Goal: Navigation & Orientation: Find specific page/section

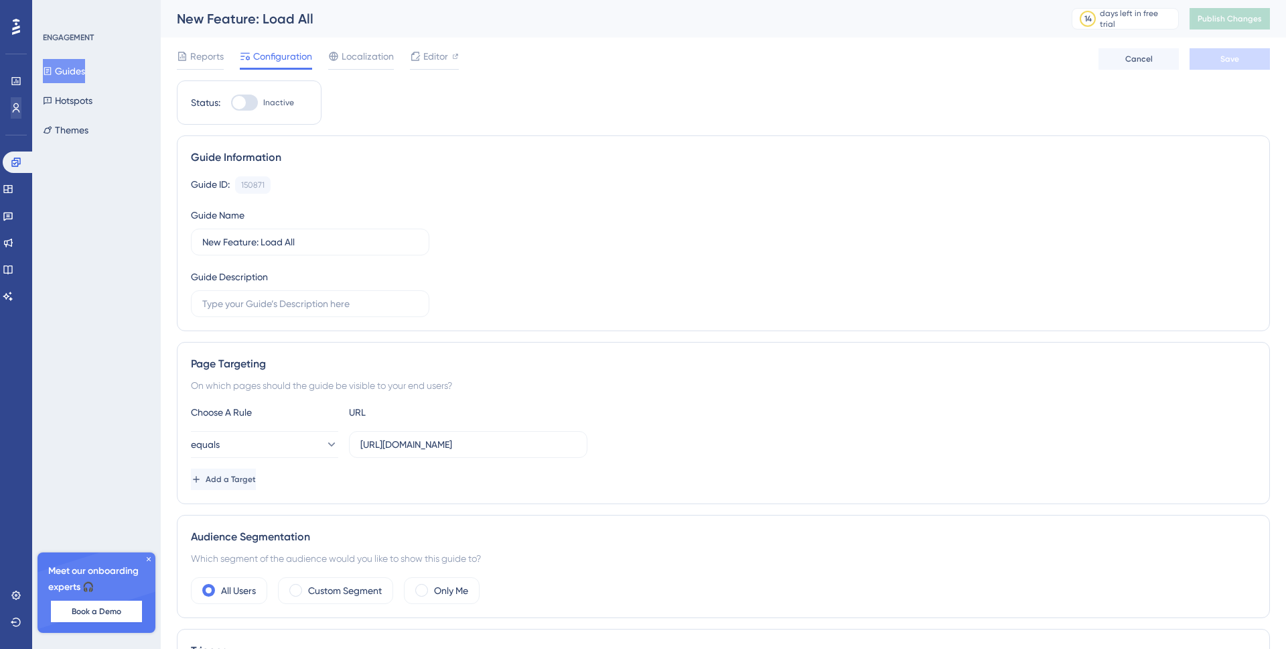
click at [113, 328] on div "ENGAGEMENT Guides Hotspots Themes Meet our onboarding experts 🎧 Book a Demo Upg…" at bounding box center [96, 324] width 129 height 649
click at [21, 108] on link at bounding box center [16, 107] width 11 height 21
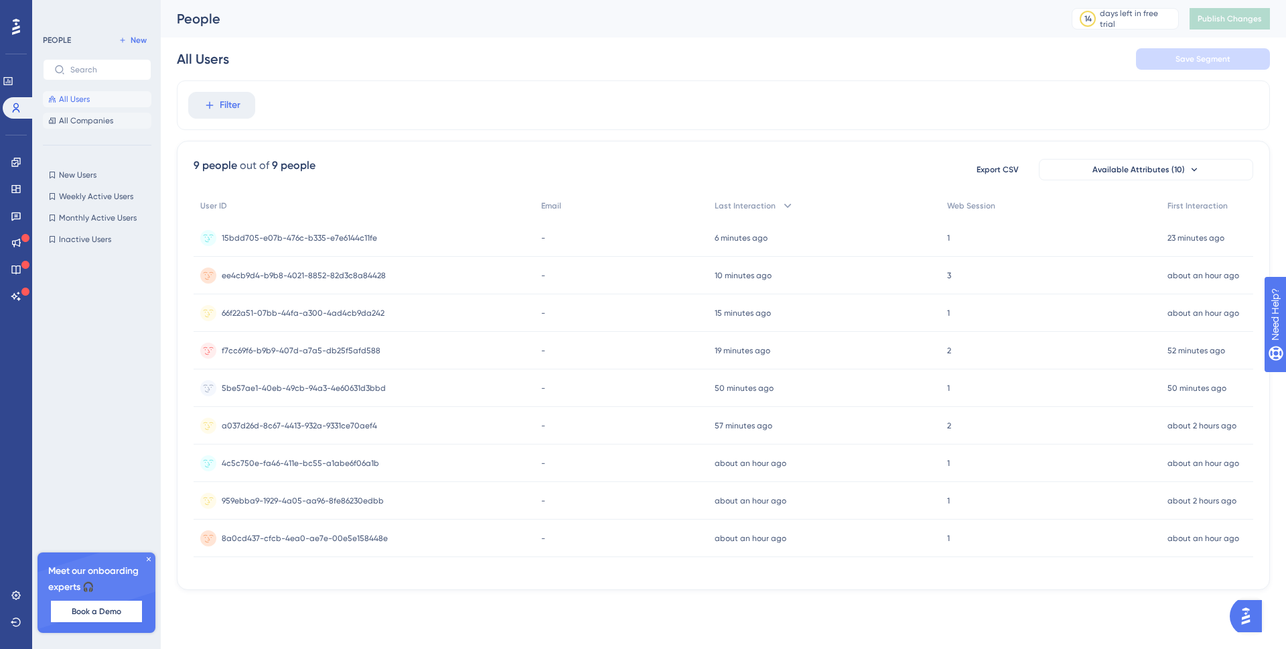
click at [89, 119] on span "All Companies" at bounding box center [86, 120] width 54 height 11
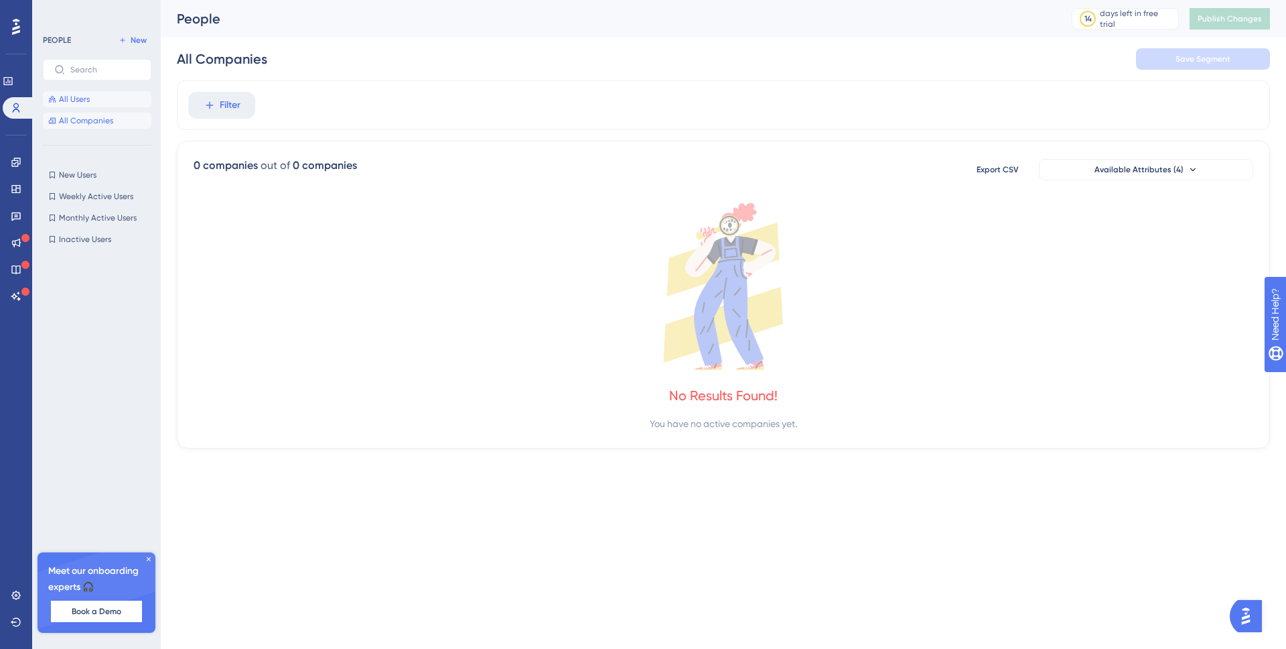
click at [76, 102] on span "All Users" at bounding box center [74, 99] width 31 height 11
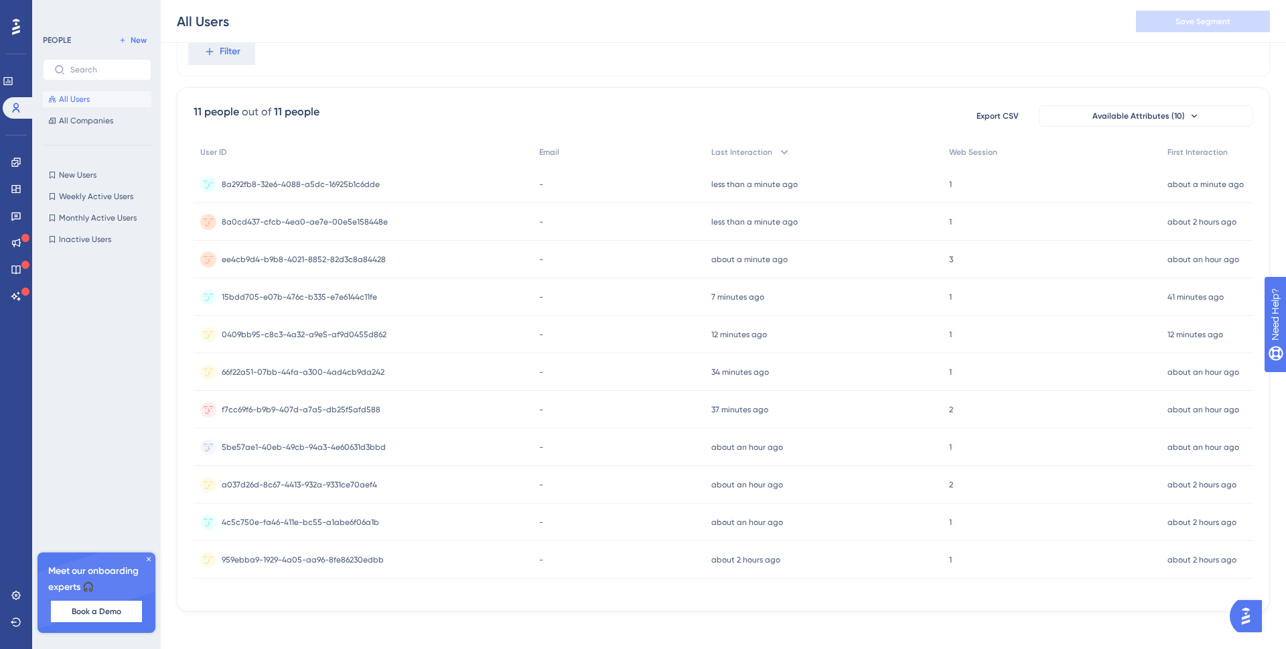
click at [424, 182] on div "8a292fb8-32e6-4088-a5dc-16925b1c6dde 8a292fb8-32e6-4088-a5dc-16925b1c6dde" at bounding box center [363, 185] width 339 height 38
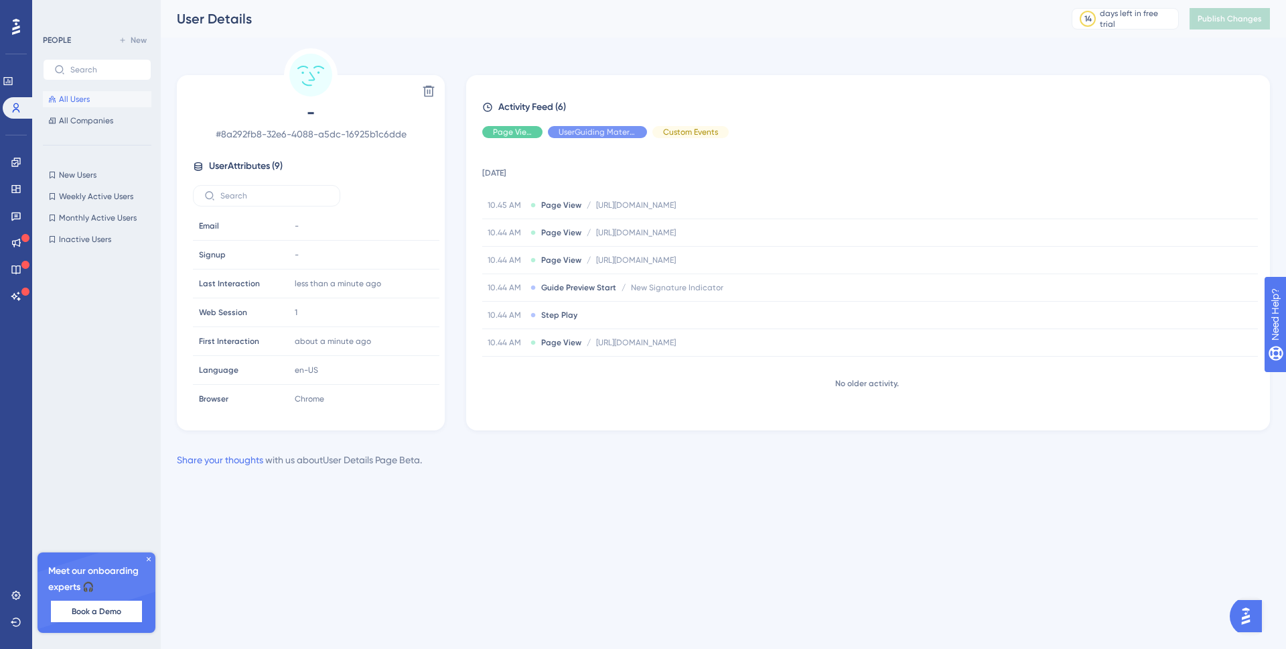
click at [511, 135] on span "Page View" at bounding box center [512, 132] width 39 height 11
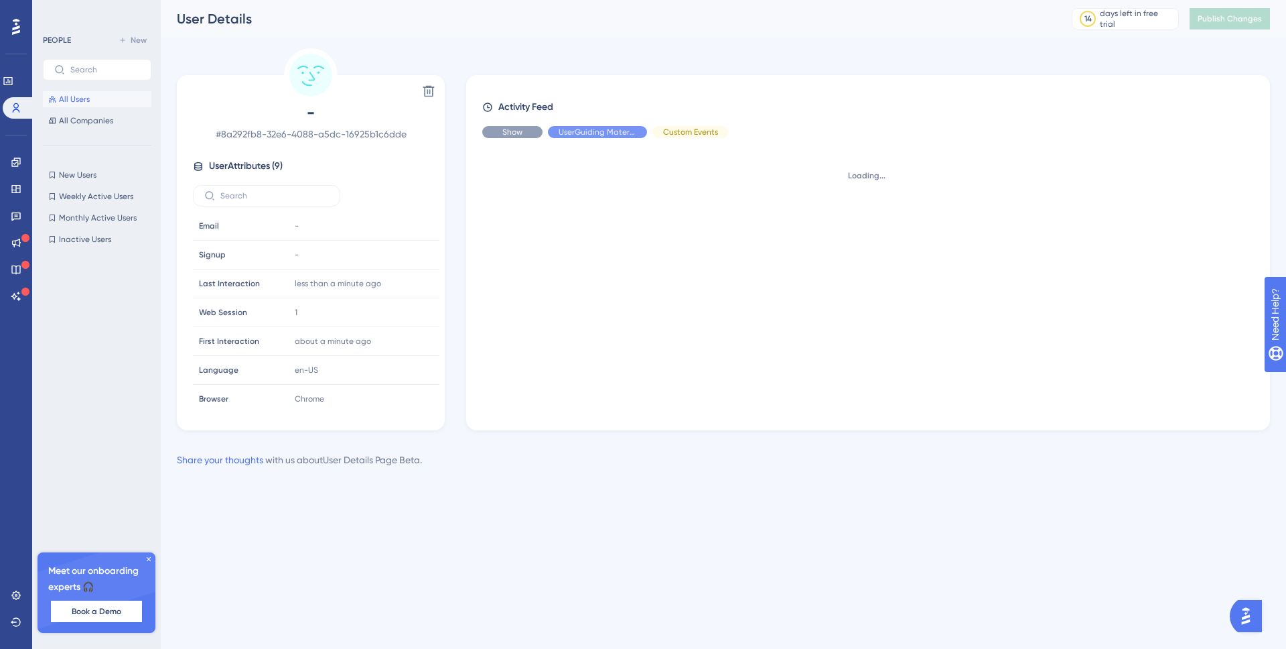
click at [513, 131] on span "Show" at bounding box center [513, 132] width 20 height 11
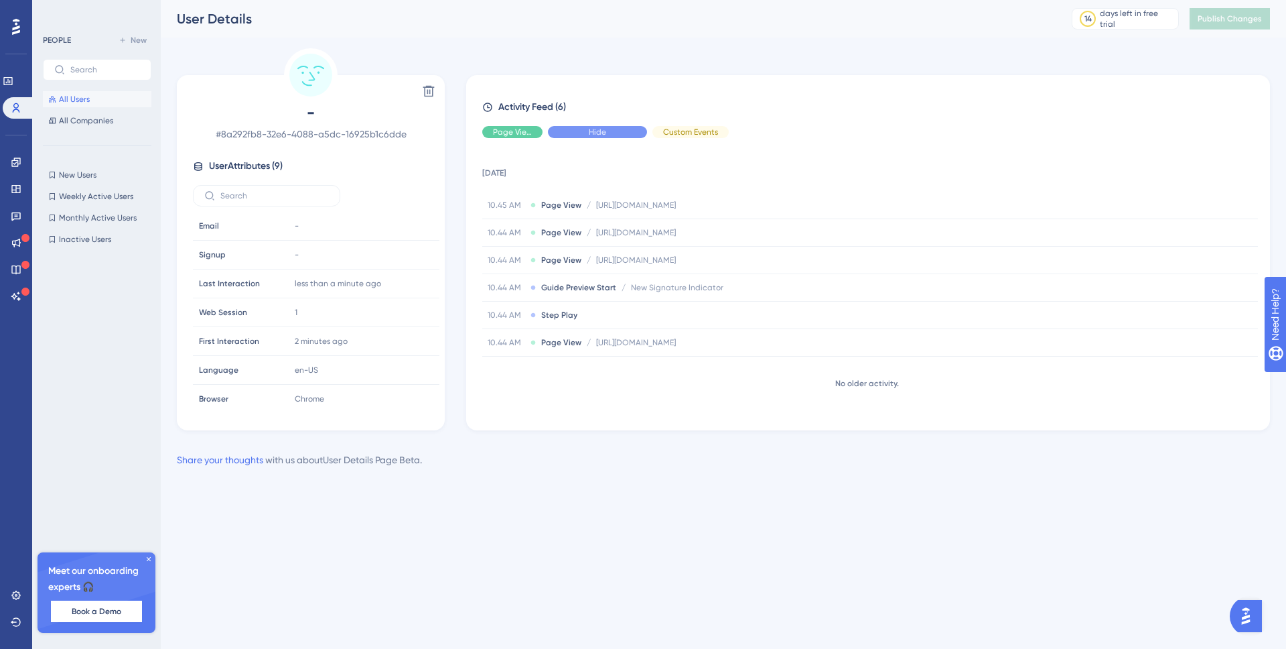
click at [602, 130] on span "Hide" at bounding box center [597, 132] width 17 height 11
click at [622, 131] on div "Show" at bounding box center [597, 132] width 99 height 12
click at [147, 557] on icon at bounding box center [149, 559] width 4 height 4
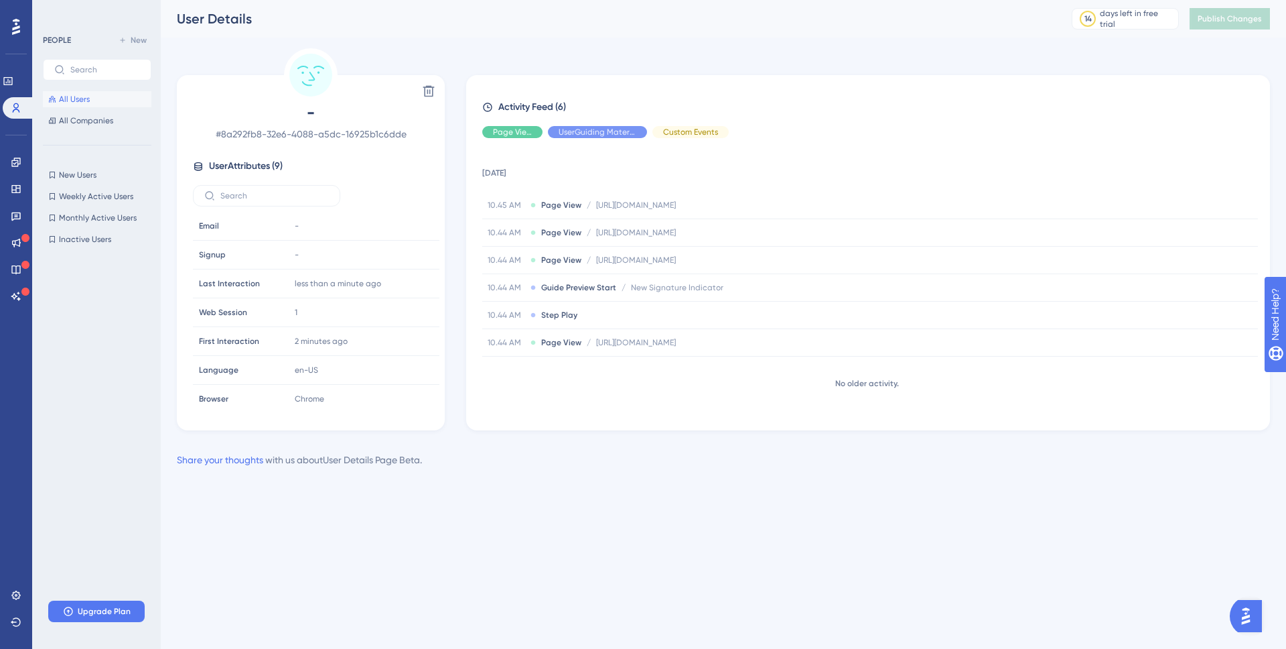
click at [954, 0] on html "Performance Users Engagement Widgets Feedback Product Updates Knowledge Base AI…" at bounding box center [643, 0] width 1286 height 0
click at [0, 0] on icon at bounding box center [0, 0] width 0 height 0
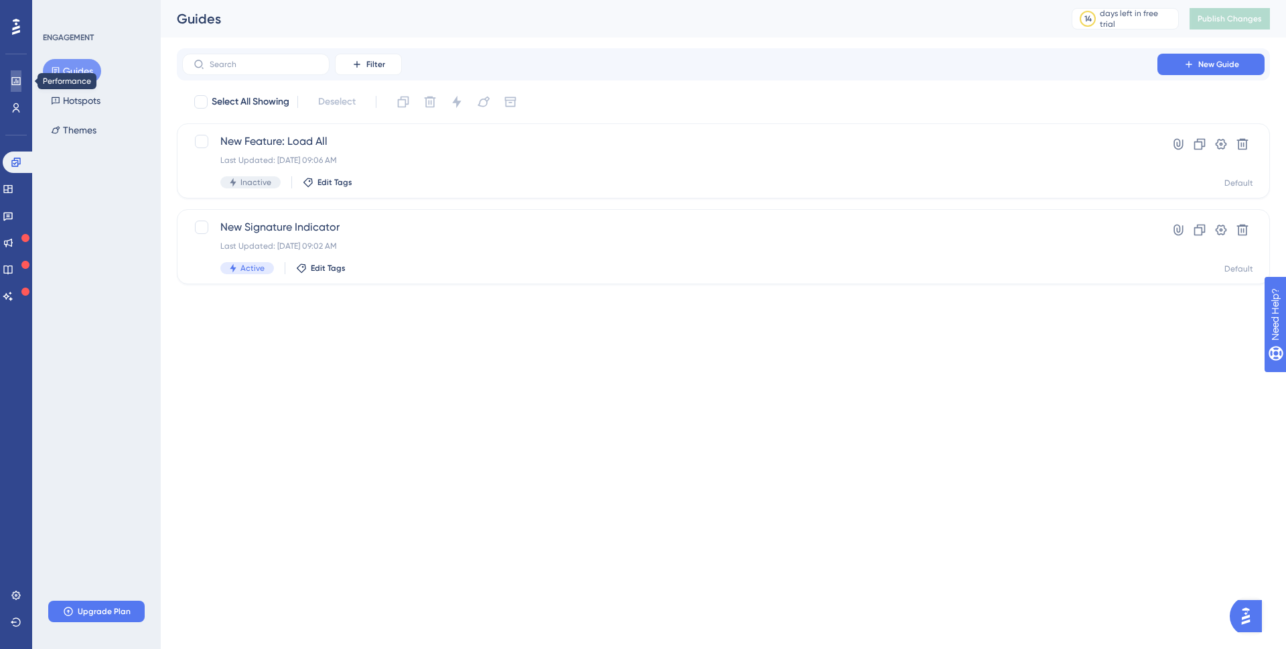
click at [0, 0] on icon at bounding box center [0, 0] width 0 height 0
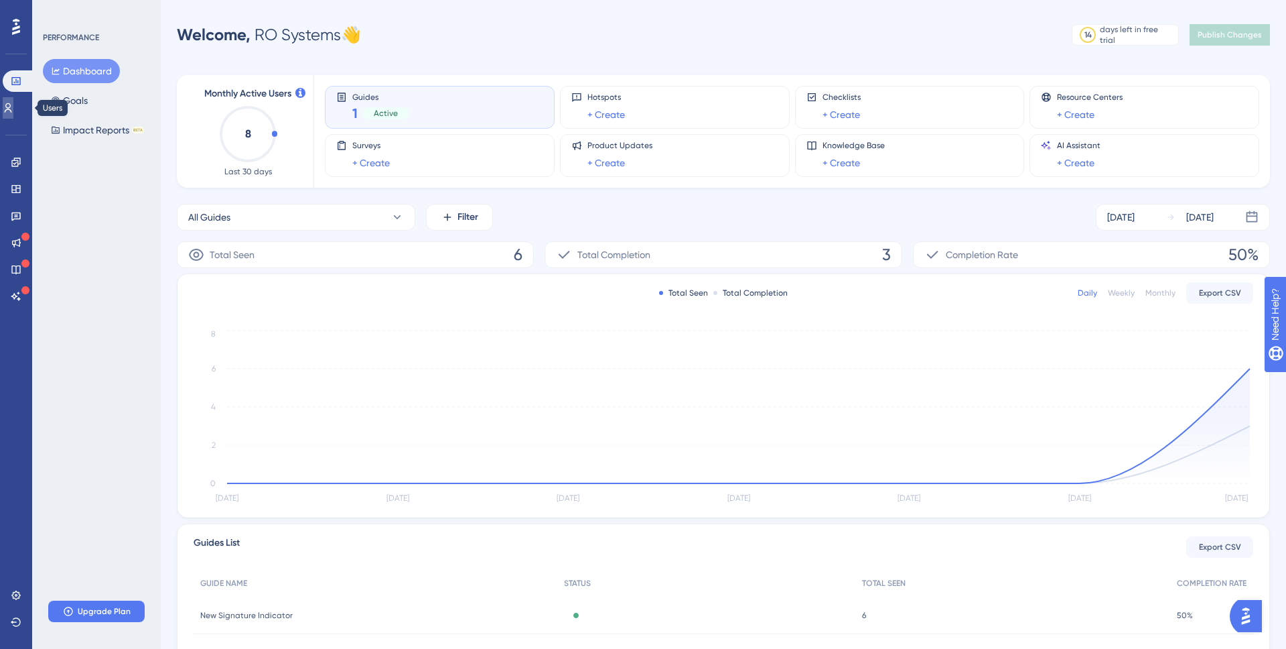
click at [0, 0] on icon at bounding box center [0, 0] width 0 height 0
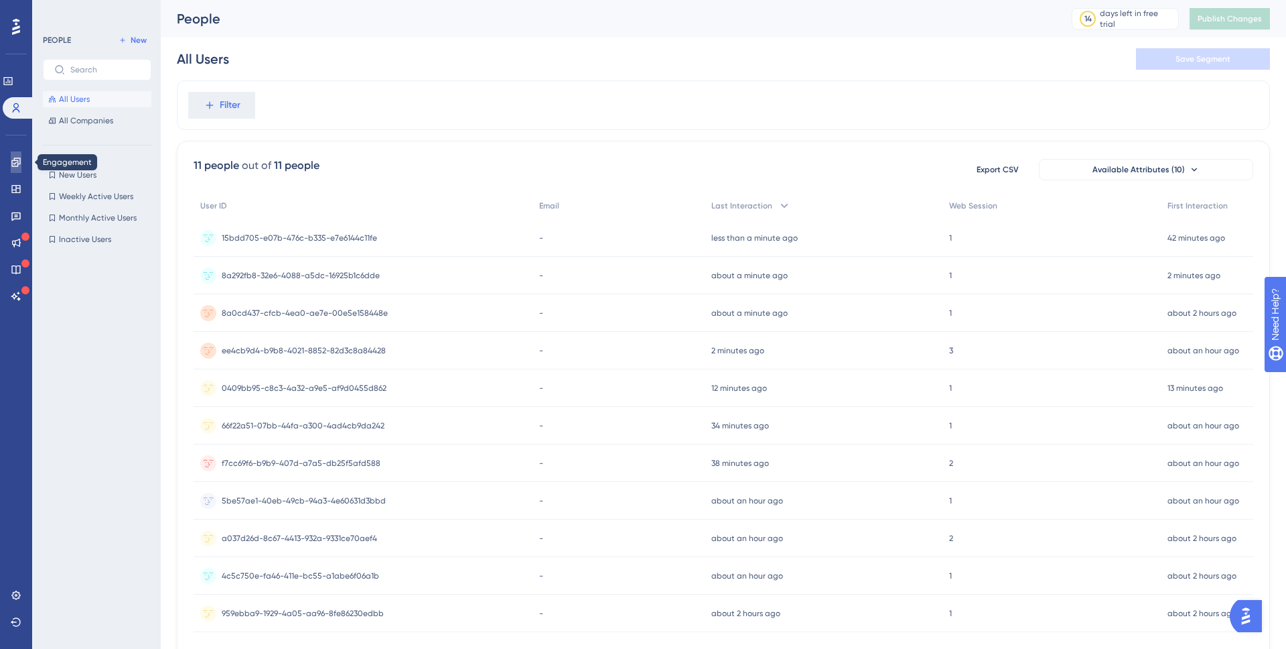
click at [0, 0] on icon at bounding box center [0, 0] width 0 height 0
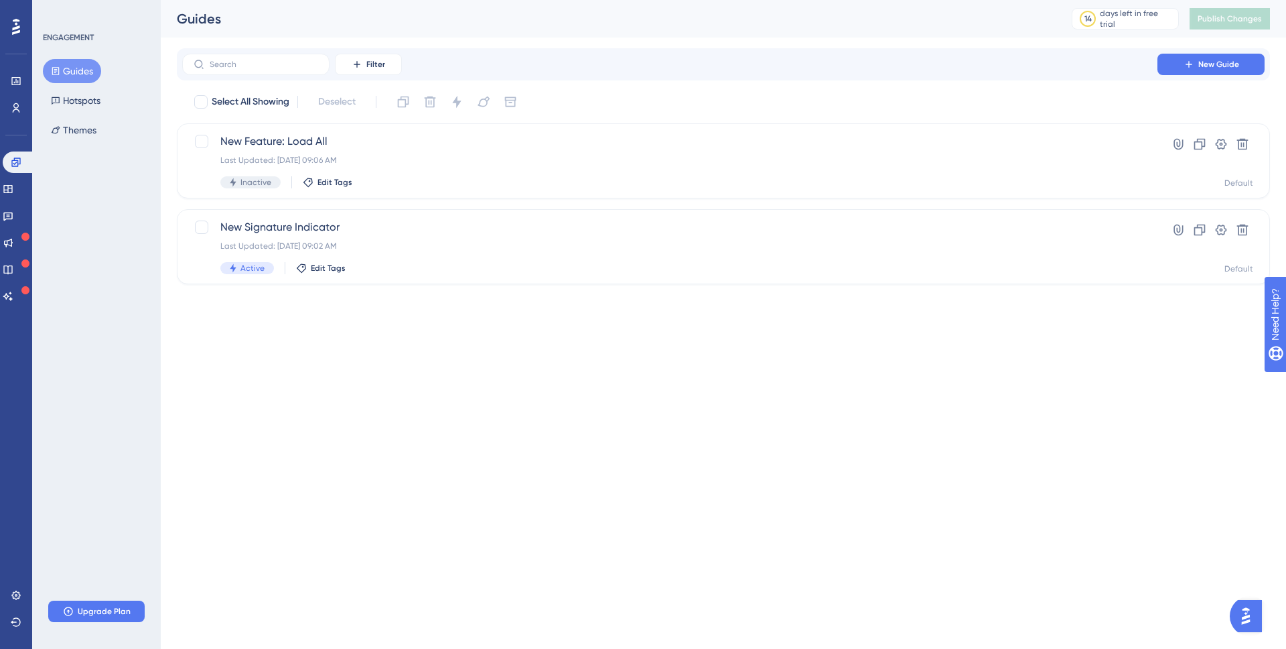
click at [497, 0] on html "Performance Users Engagement Widgets Feedback Product Updates Knowledge Base AI…" at bounding box center [643, 0] width 1286 height 0
click at [756, 263] on div "Active Edit Tags" at bounding box center [669, 268] width 899 height 12
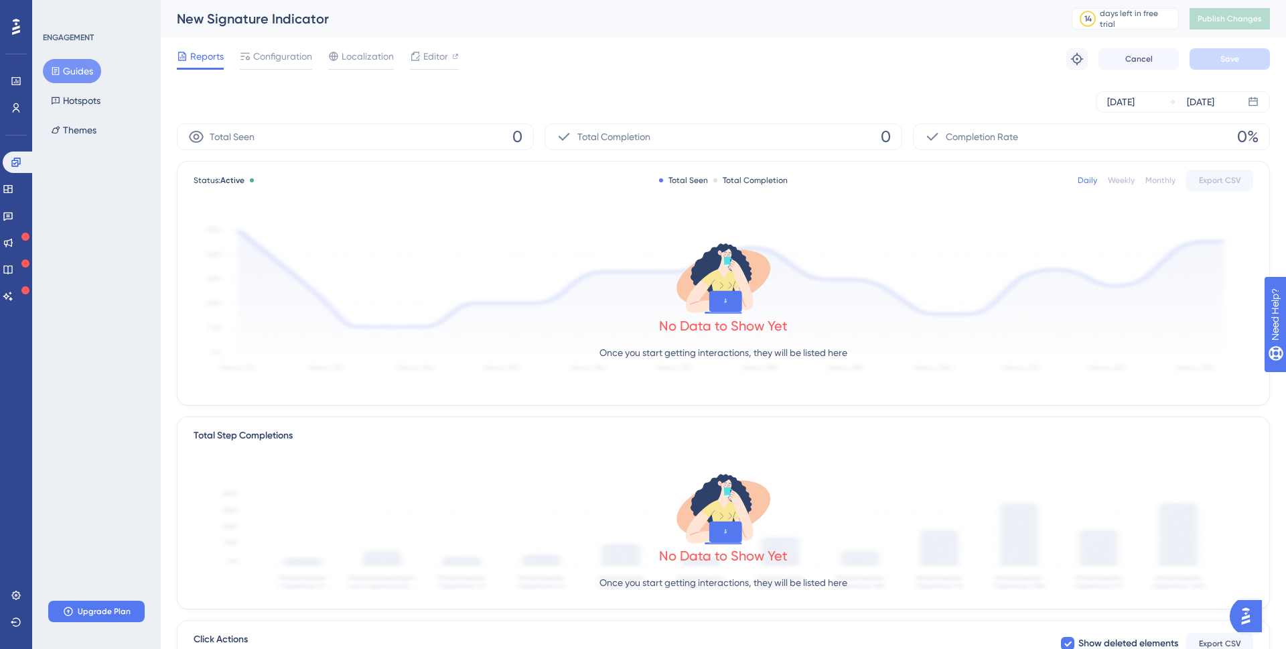
click at [74, 64] on button "Guides" at bounding box center [72, 71] width 58 height 24
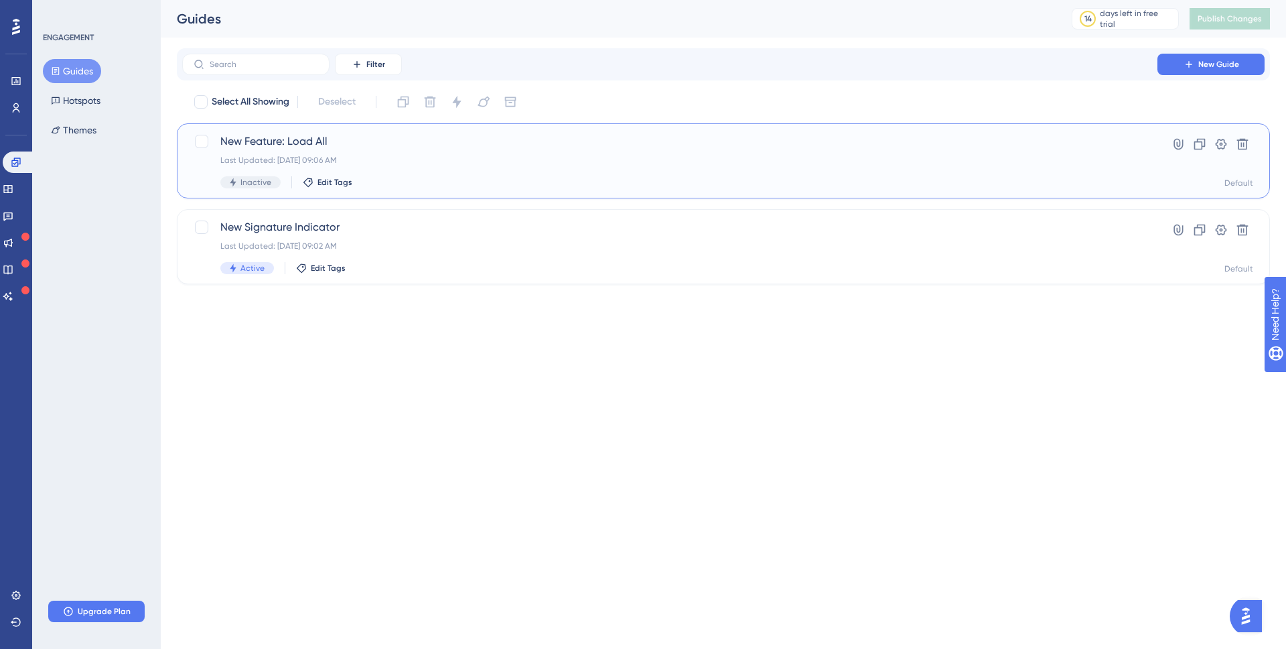
click at [562, 155] on div "Last Updated: Aug 28 2025, 09:06 AM" at bounding box center [669, 160] width 899 height 11
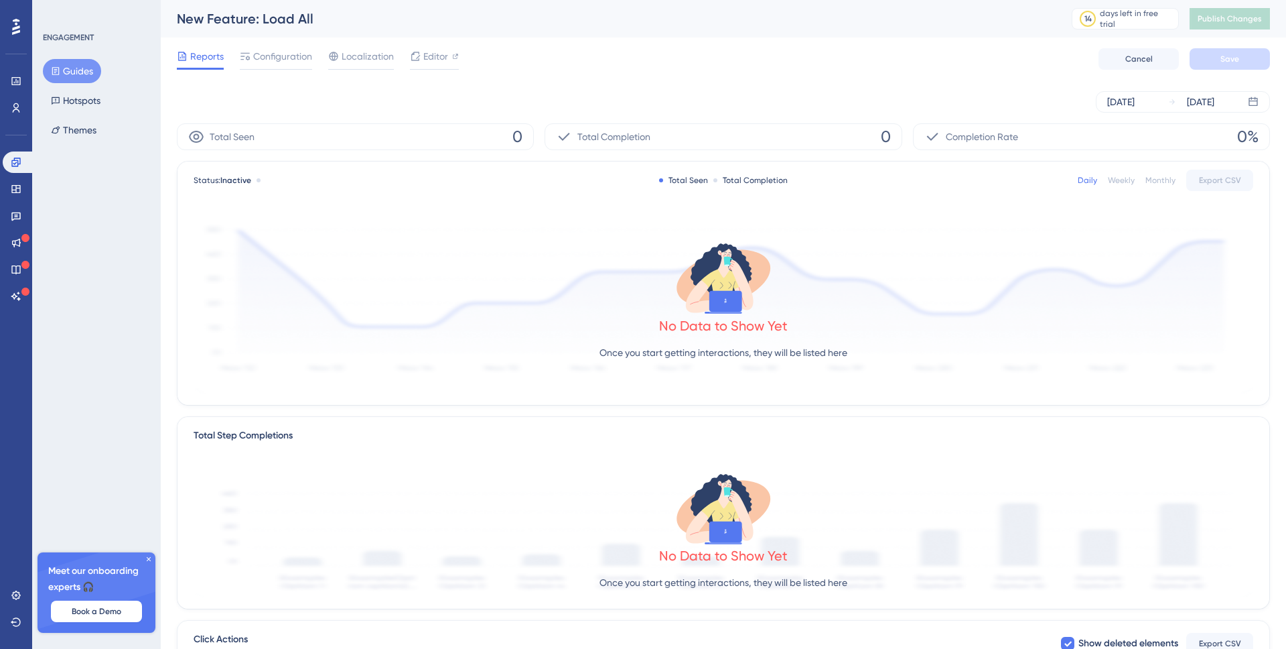
click at [86, 84] on div "Guides Hotspots Themes" at bounding box center [97, 100] width 109 height 83
click at [19, 25] on icon at bounding box center [16, 26] width 8 height 17
